Goal: Task Accomplishment & Management: Use online tool/utility

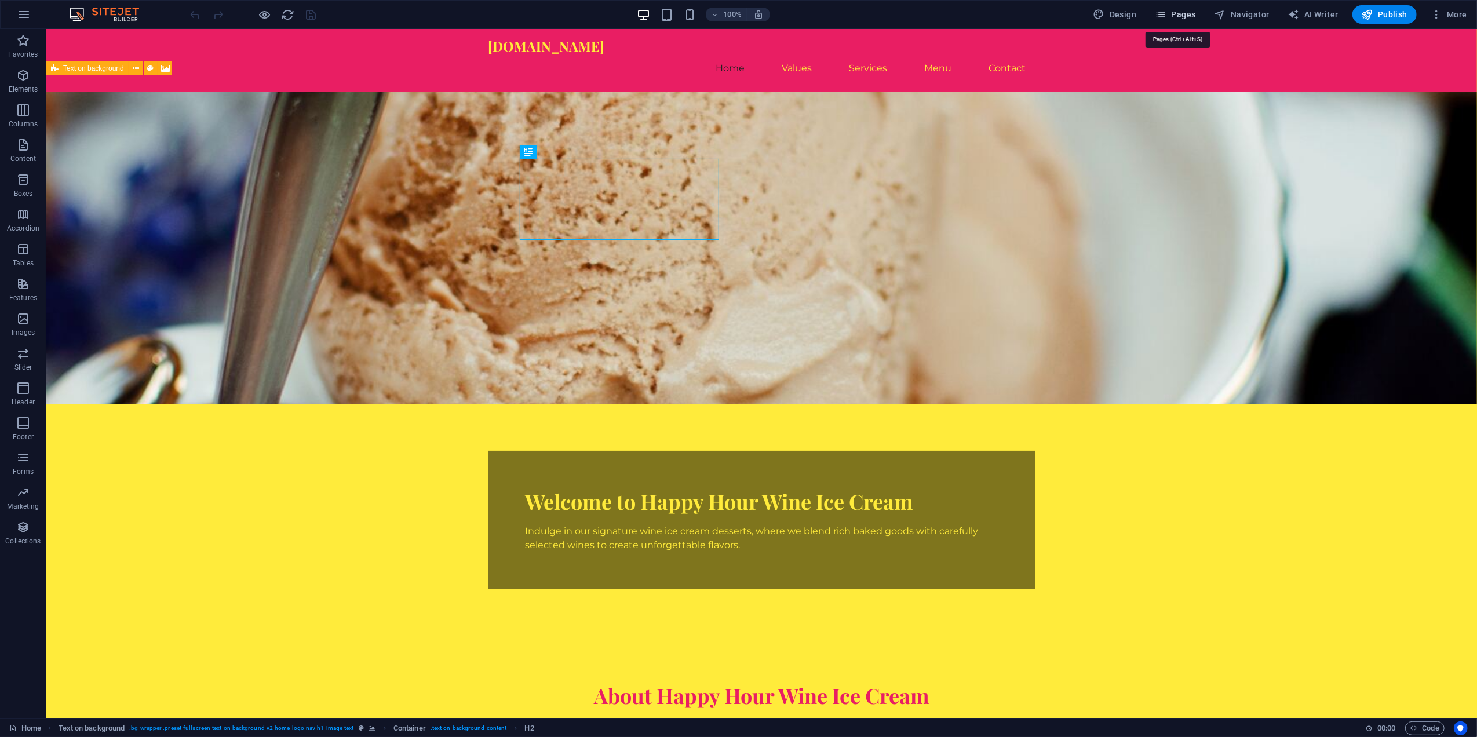
click at [1176, 9] on span "Pages" at bounding box center [1175, 15] width 41 height 12
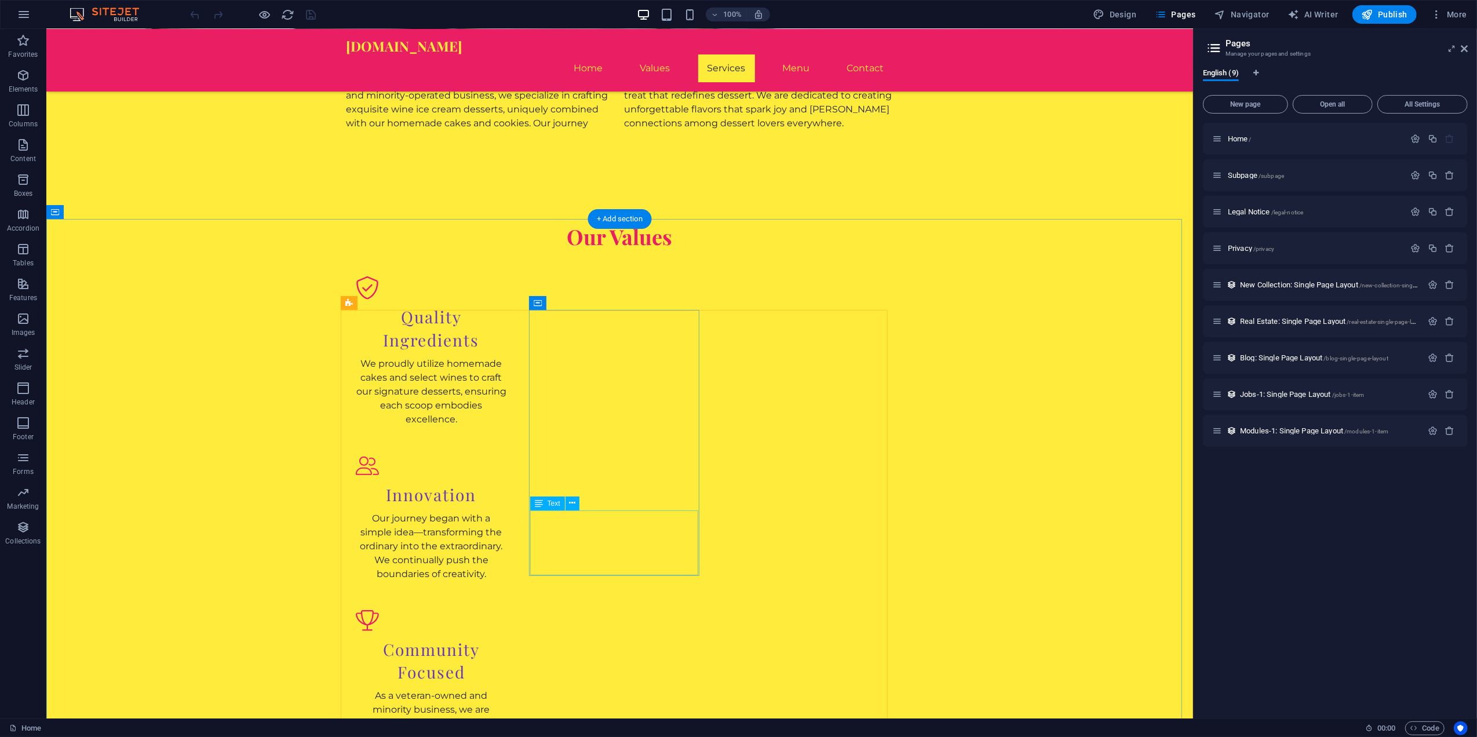
scroll to position [695, 0]
click at [785, 54] on nav "Home Values Services Menu Contact" at bounding box center [619, 68] width 547 height 28
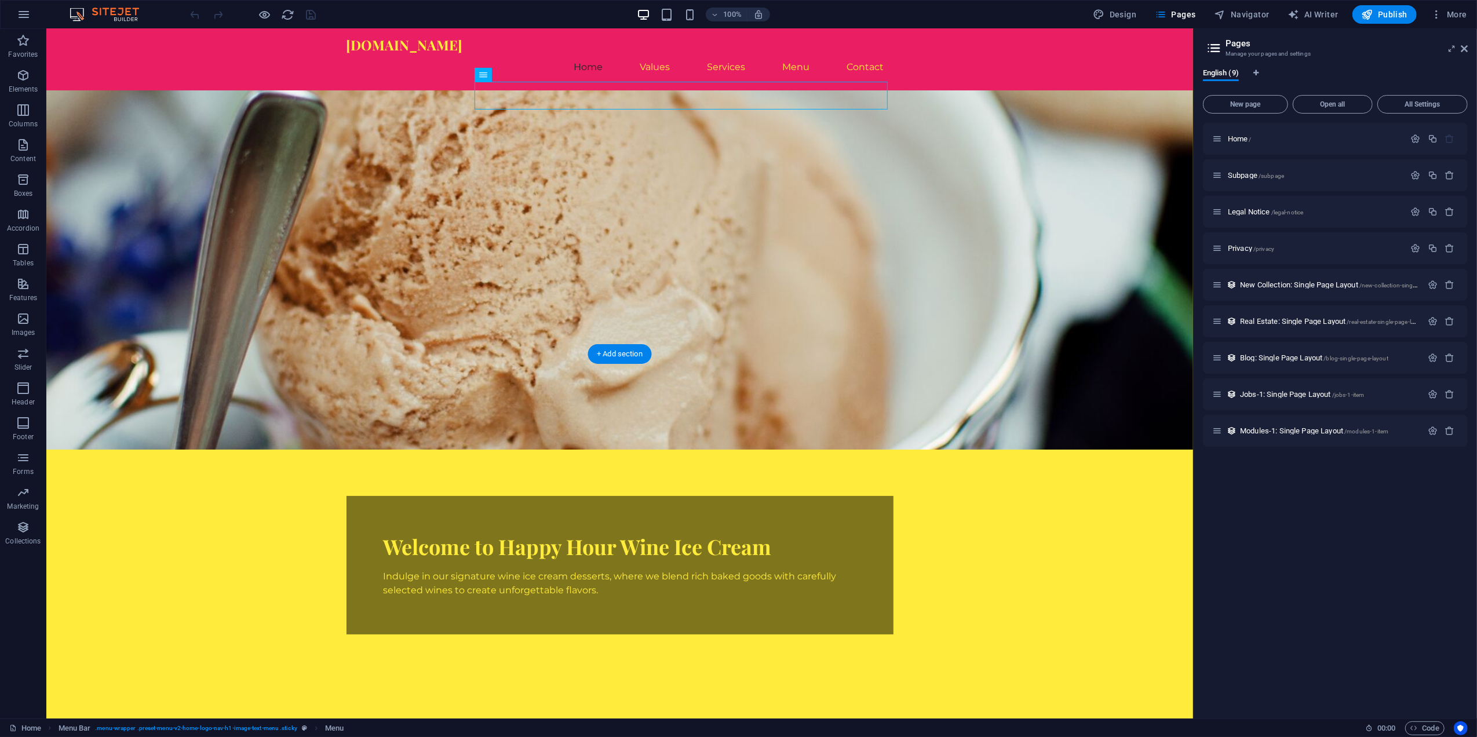
scroll to position [0, 0]
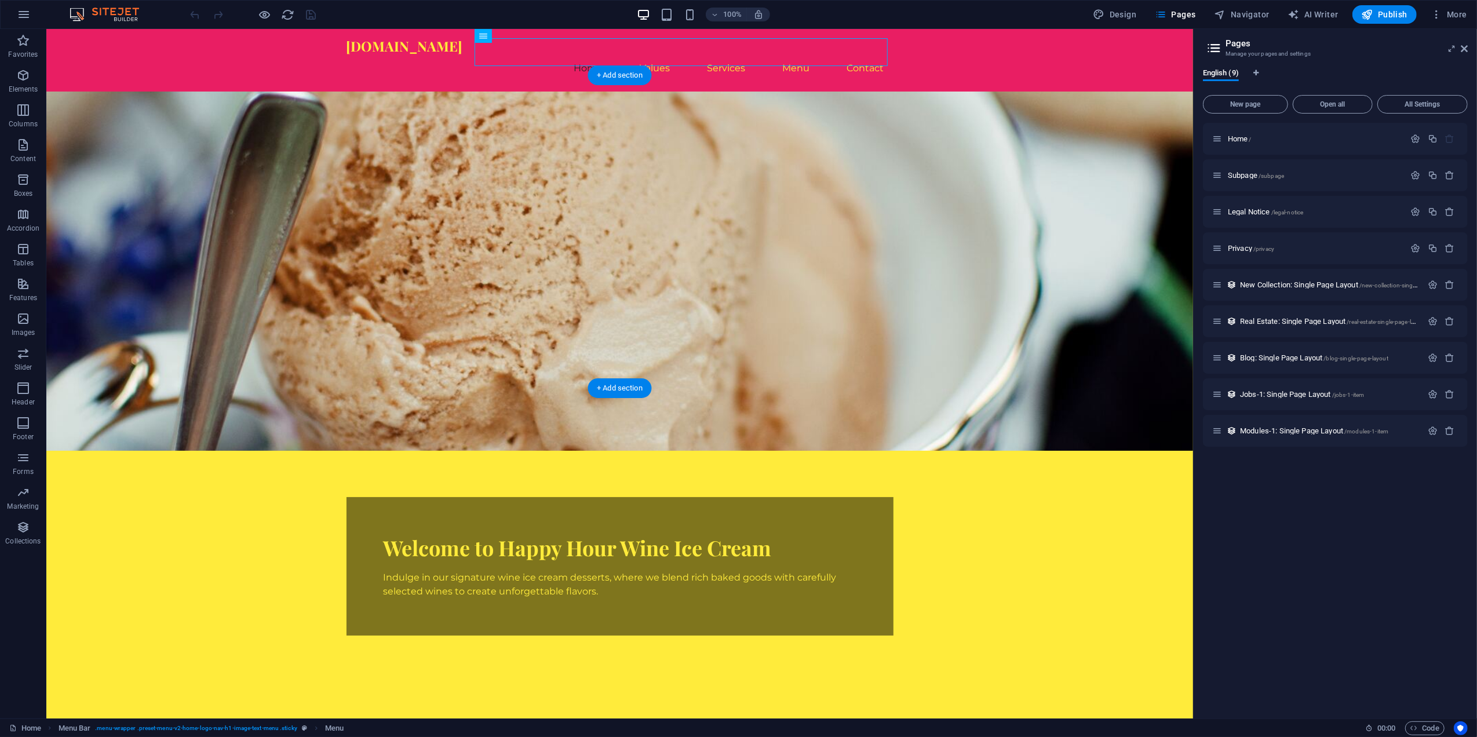
click at [884, 216] on figure at bounding box center [619, 271] width 1147 height 359
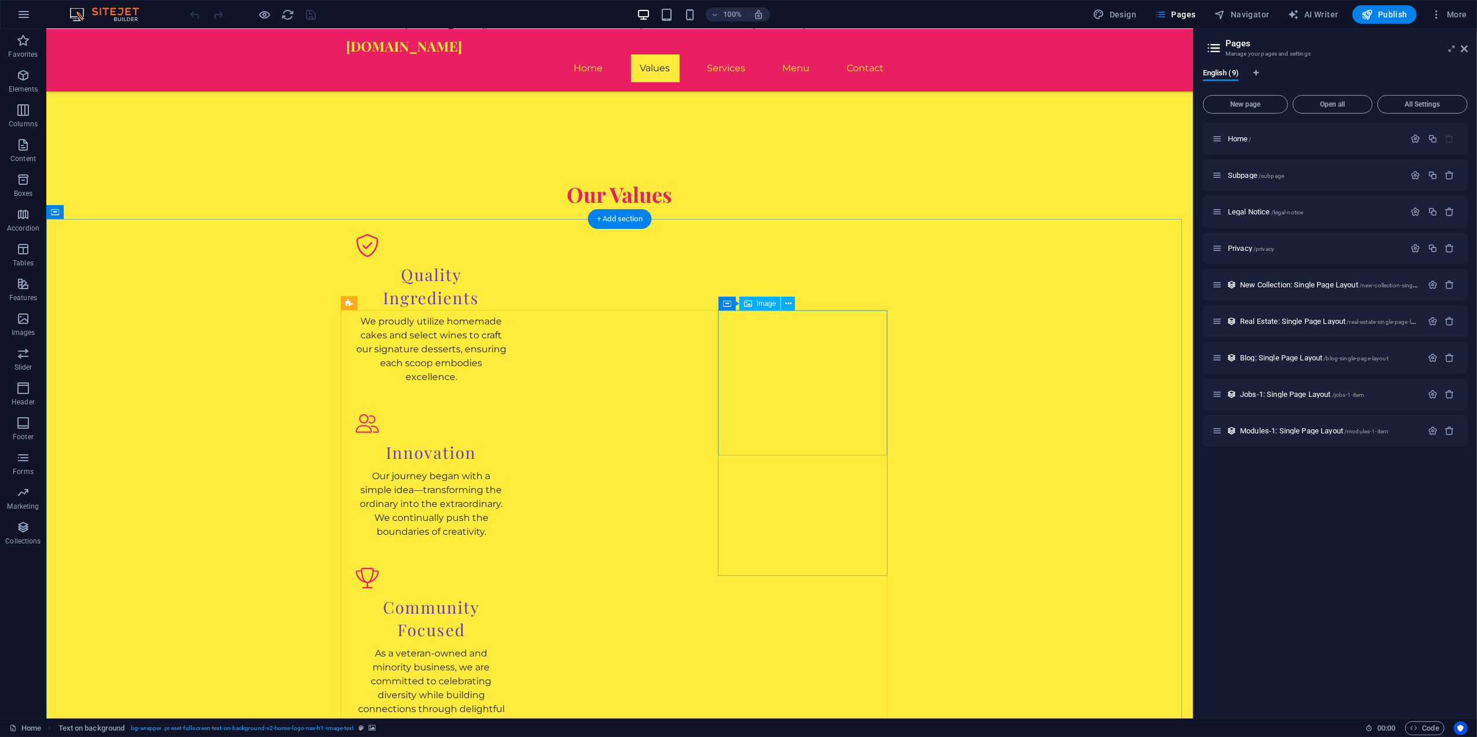
scroll to position [695, 0]
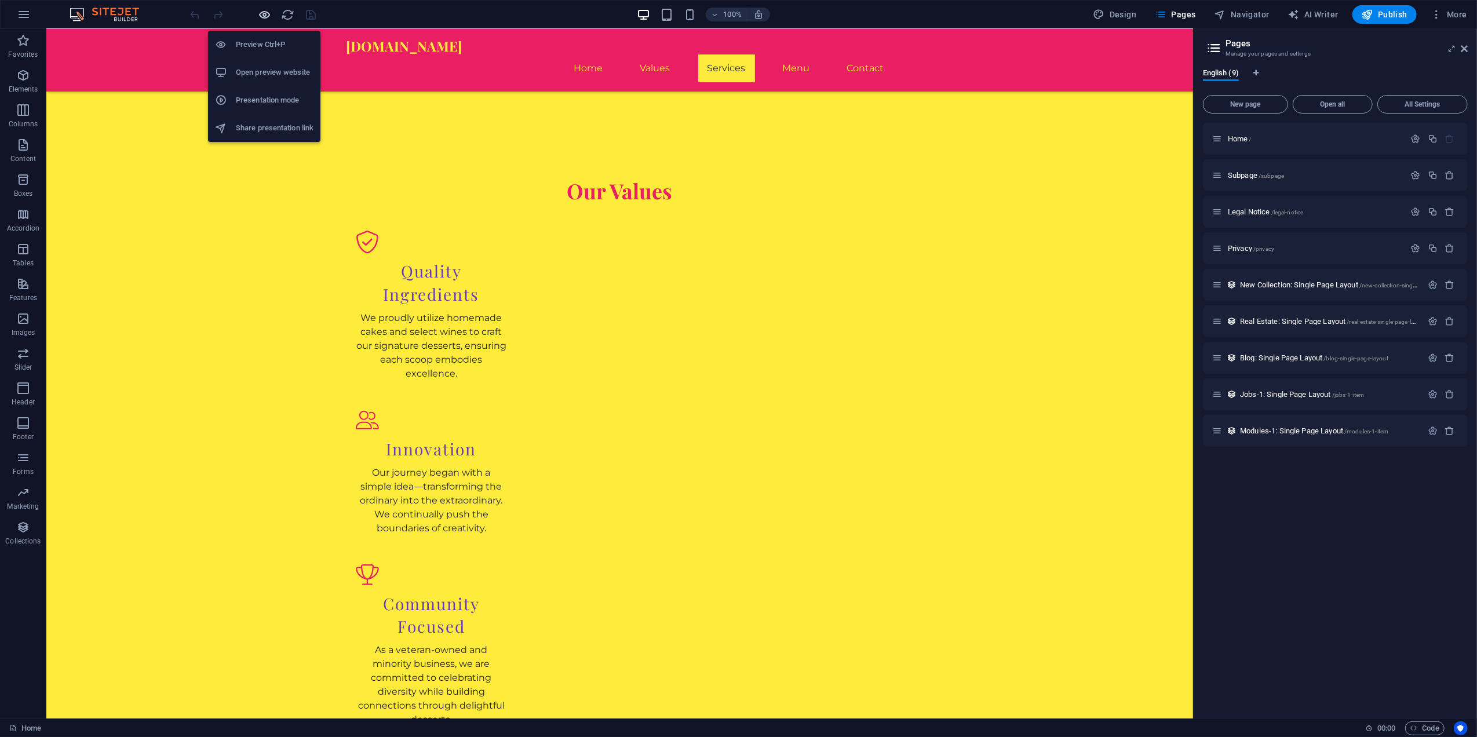
click at [263, 15] on icon "button" at bounding box center [264, 14] width 13 height 13
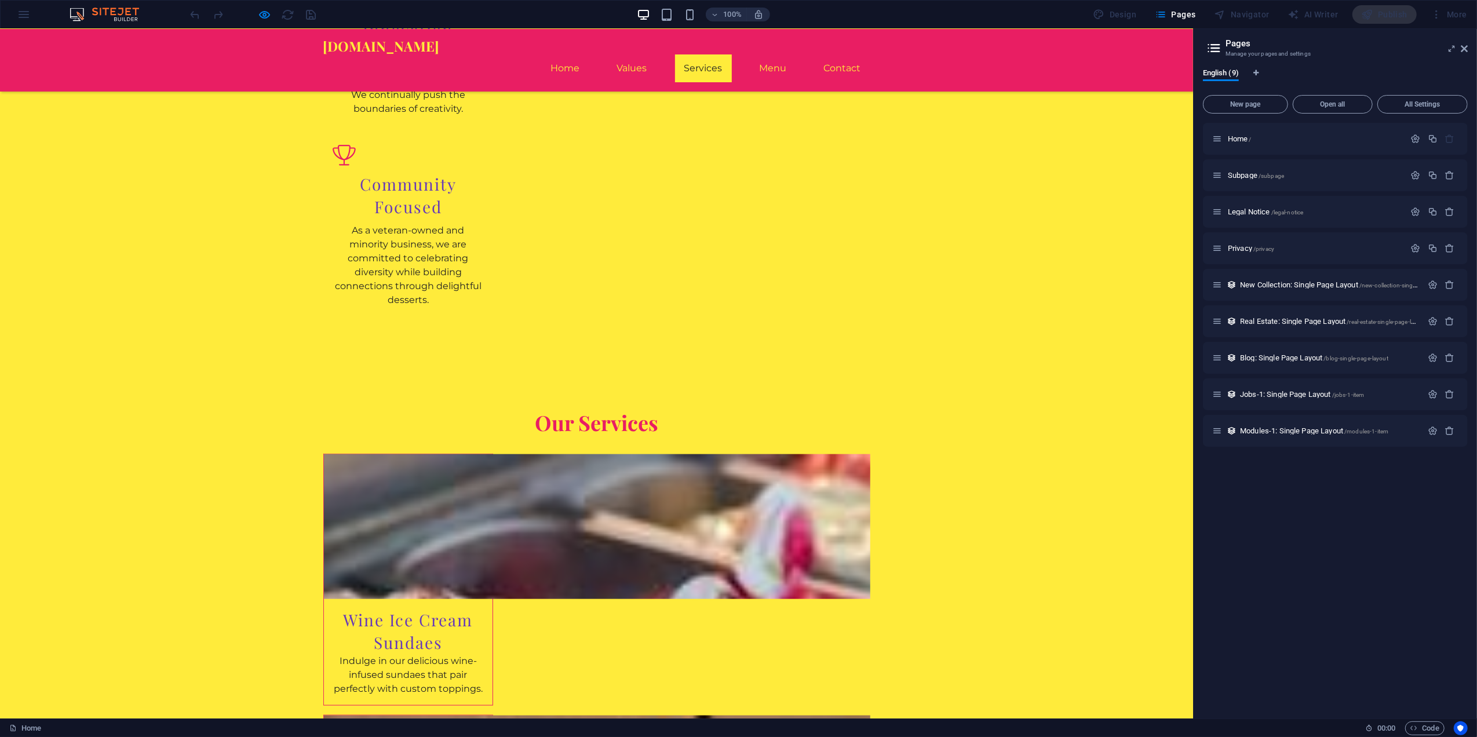
scroll to position [1236, 0]
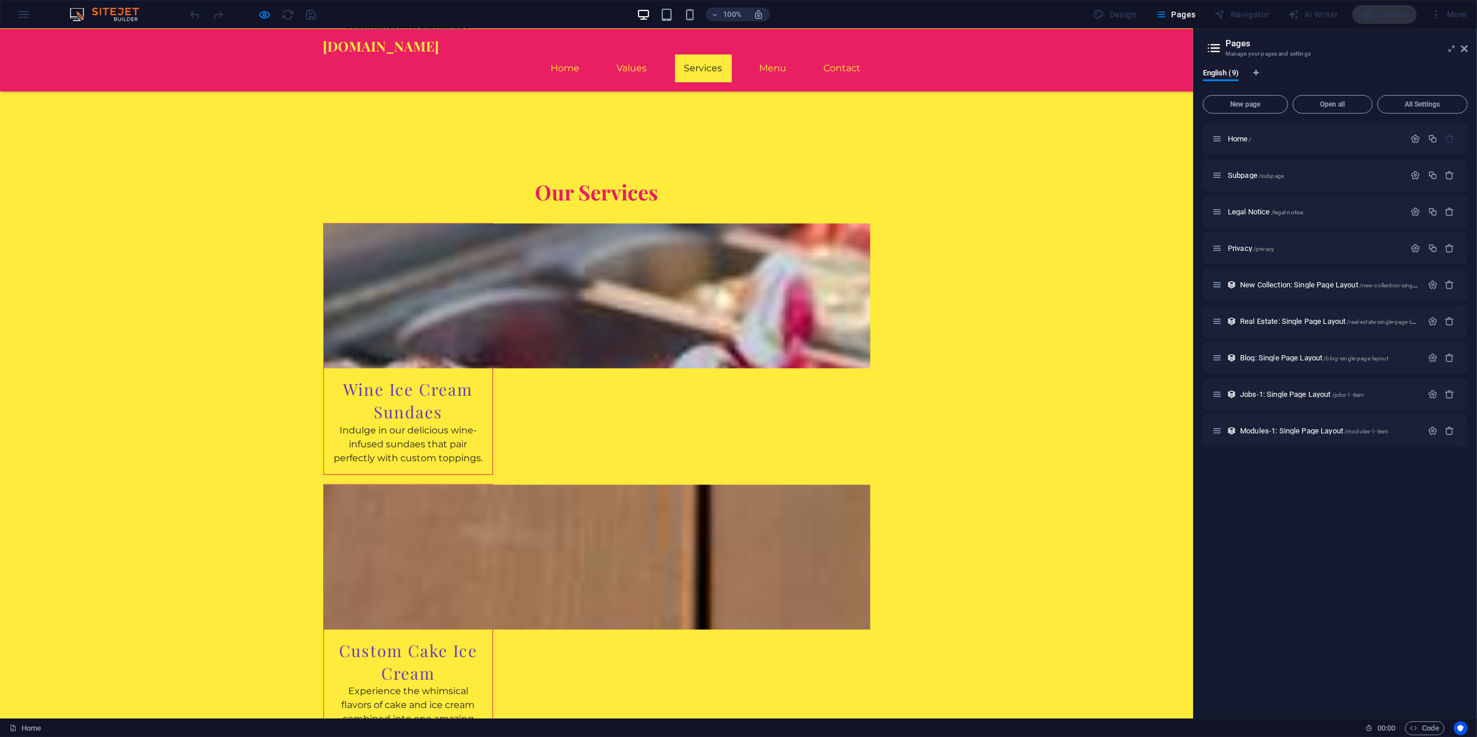
scroll to position [1391, 0]
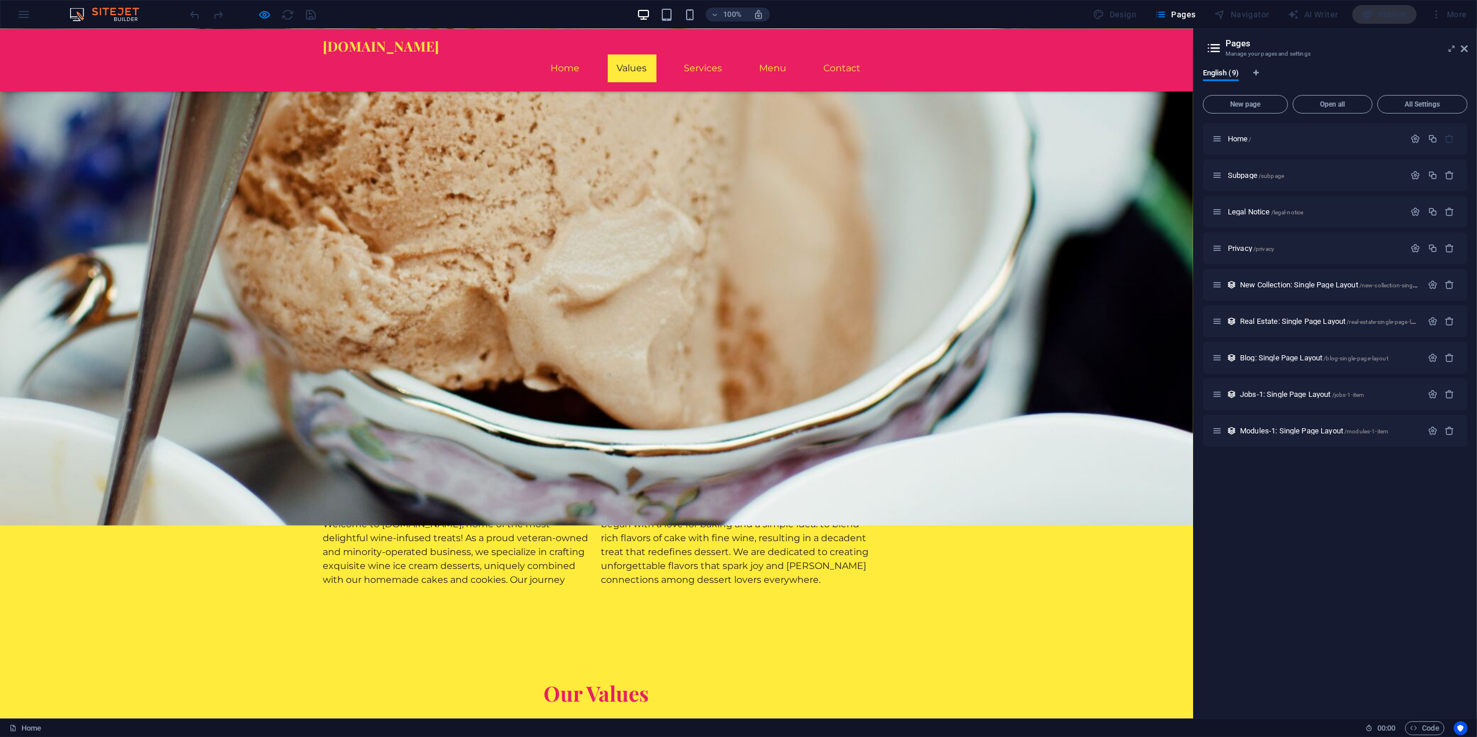
scroll to position [77, 0]
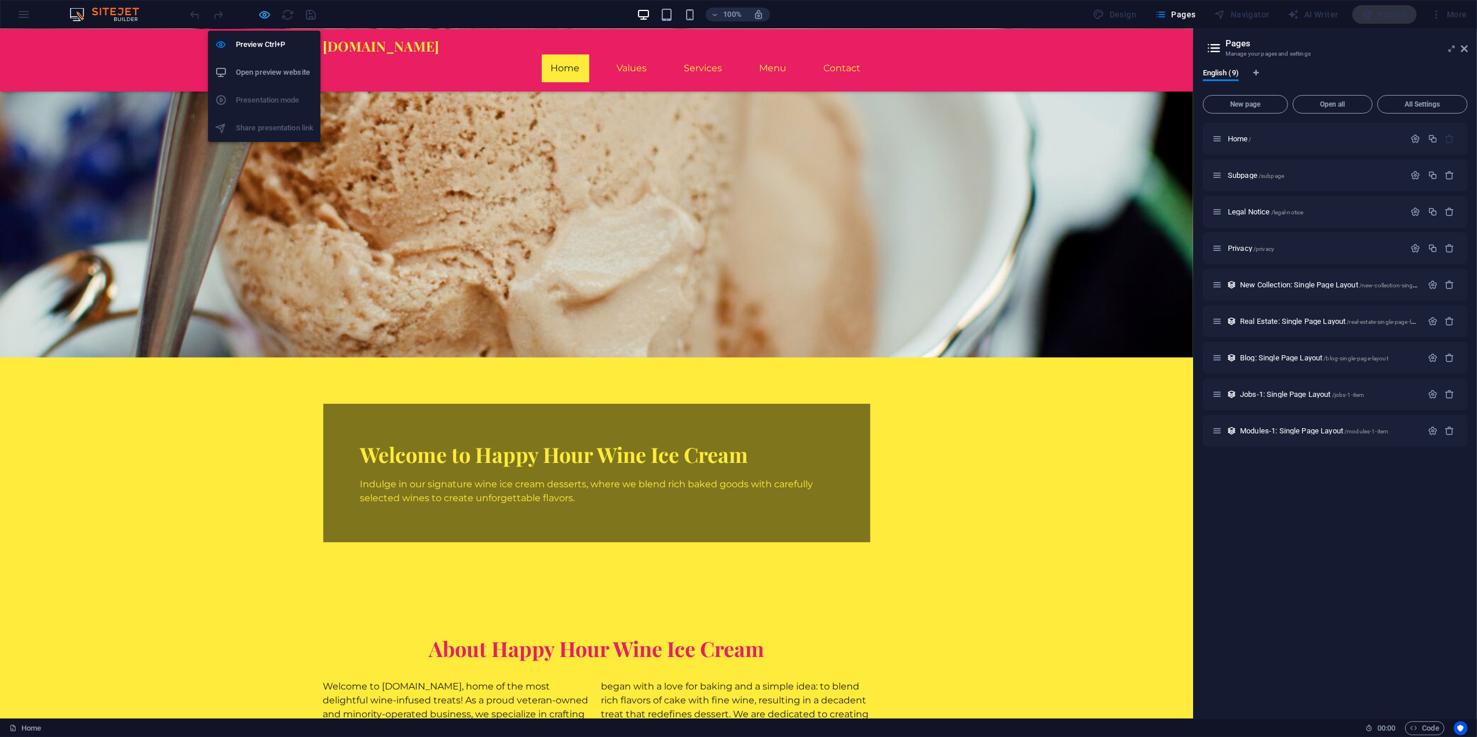
click at [262, 12] on icon "button" at bounding box center [264, 14] width 13 height 13
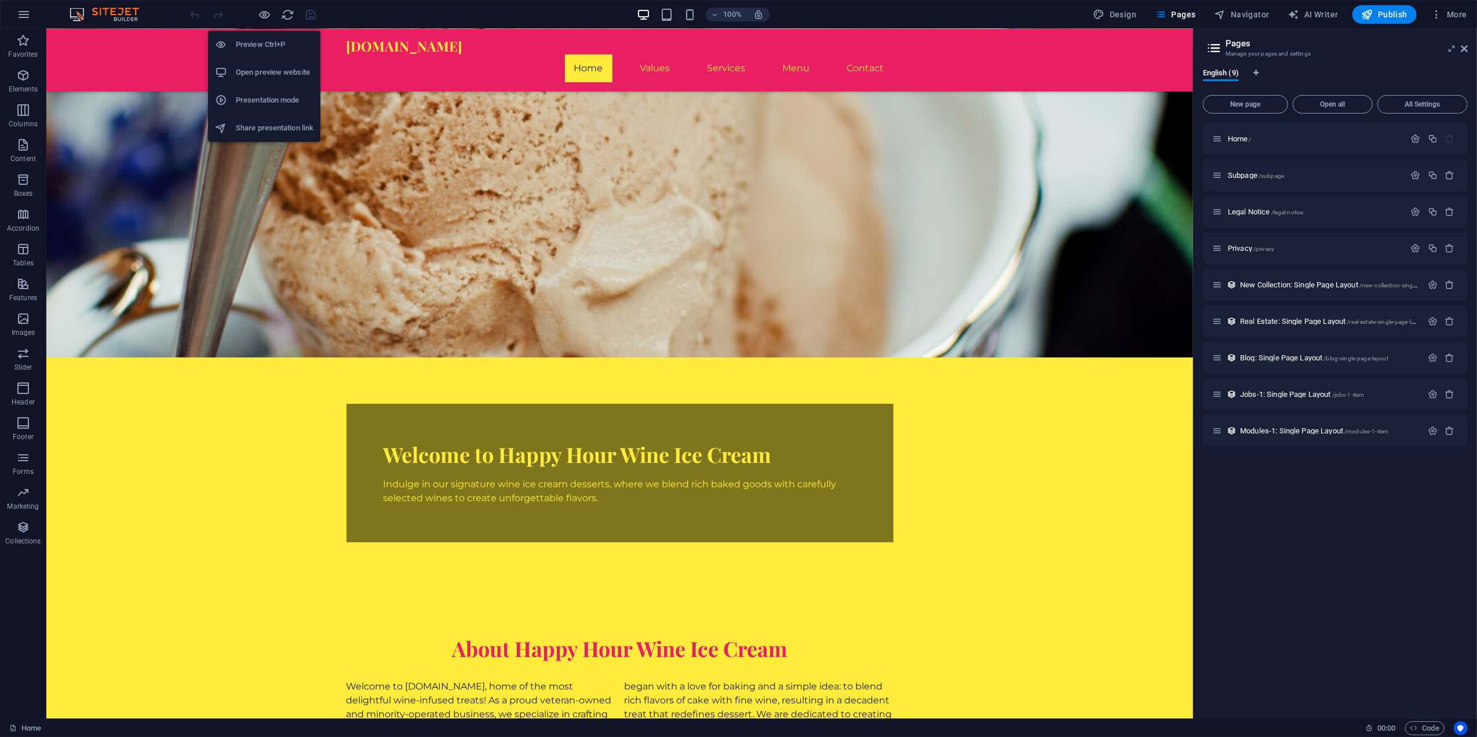
click at [265, 42] on h6 "Preview Ctrl+P" at bounding box center [275, 45] width 78 height 14
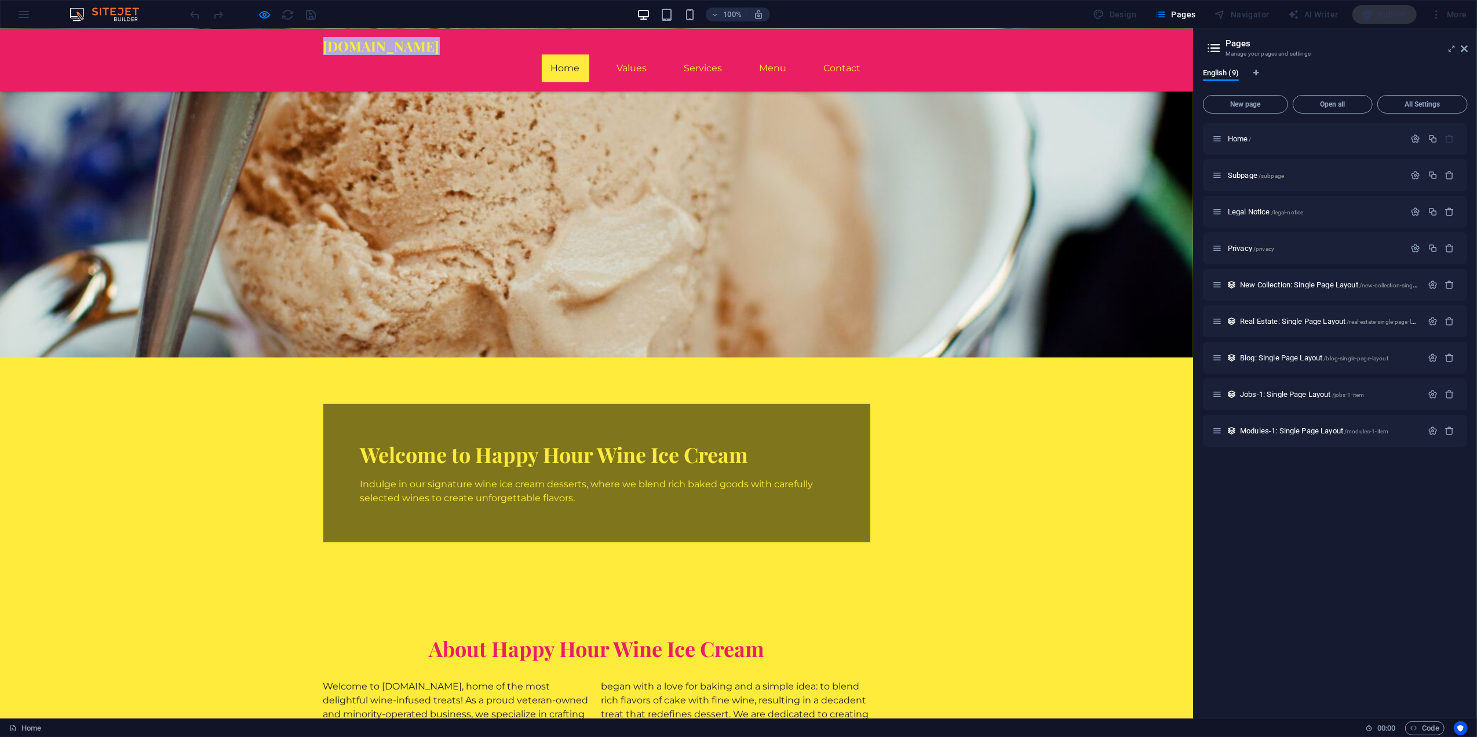
drag, startPoint x: 464, startPoint y: 54, endPoint x: 300, endPoint y: 63, distance: 163.6
click at [300, 63] on div "hhwineicecream.com Home Values Services Menu Contact" at bounding box center [596, 60] width 1193 height 63
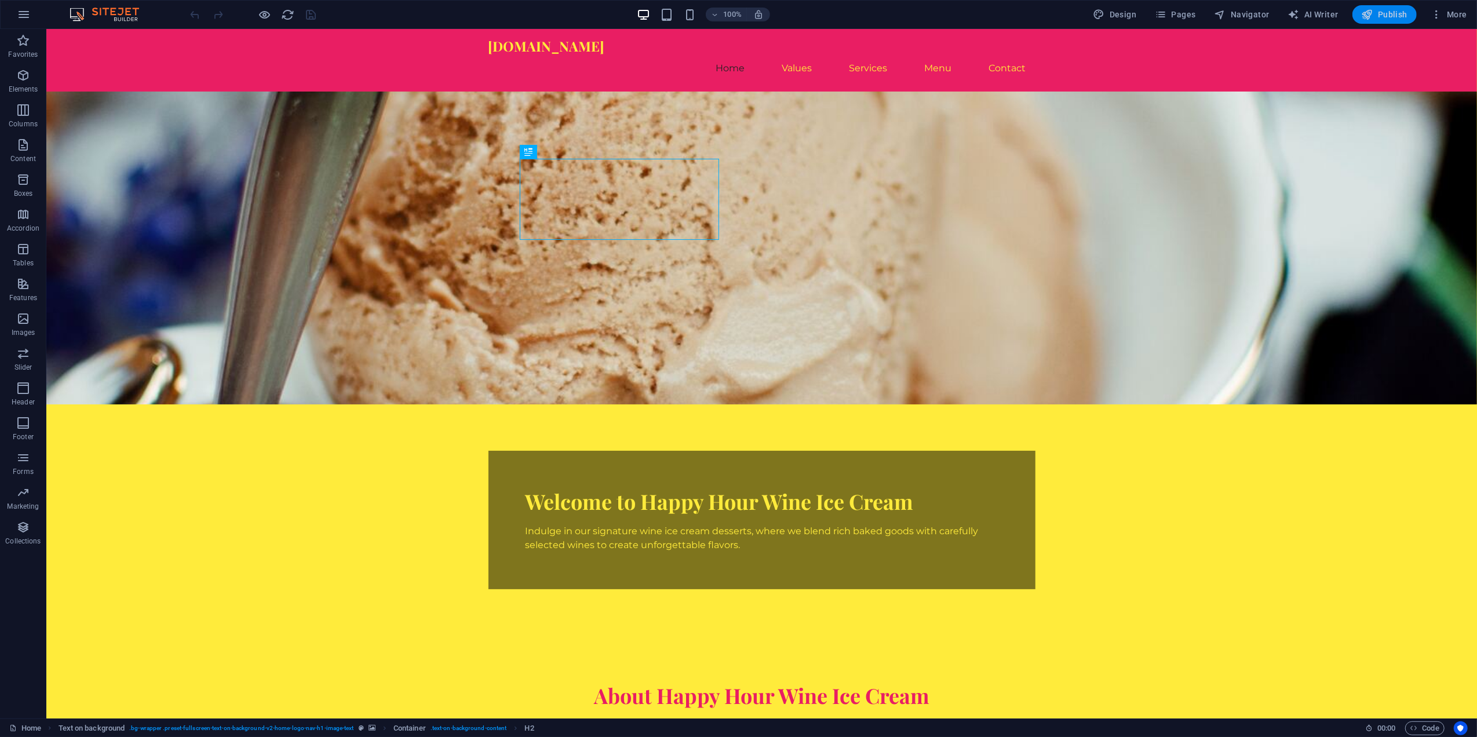
click at [1396, 14] on span "Publish" at bounding box center [1385, 15] width 46 height 12
click at [1383, 14] on span "Publish" at bounding box center [1385, 15] width 46 height 12
click at [1393, 14] on span "Publish" at bounding box center [1385, 15] width 46 height 12
